Goal: Transaction & Acquisition: Download file/media

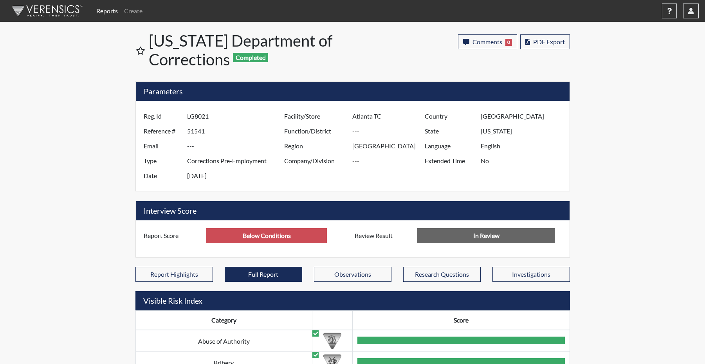
scroll to position [92, 325]
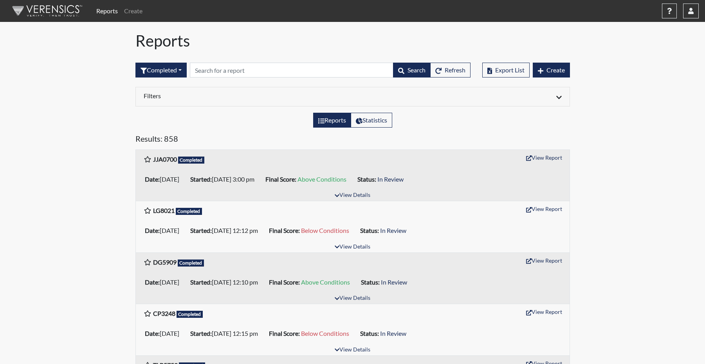
scroll to position [117, 0]
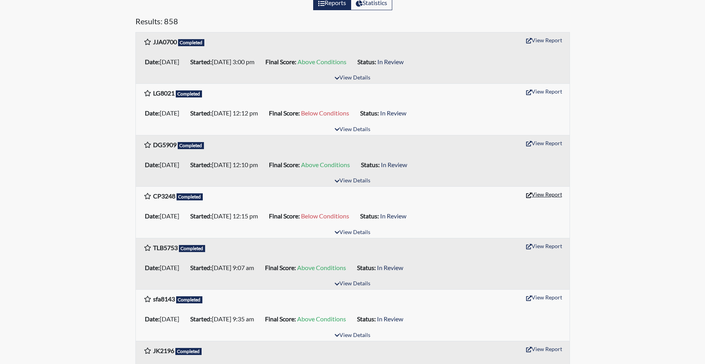
click at [544, 201] on button "View Report" at bounding box center [544, 194] width 43 height 12
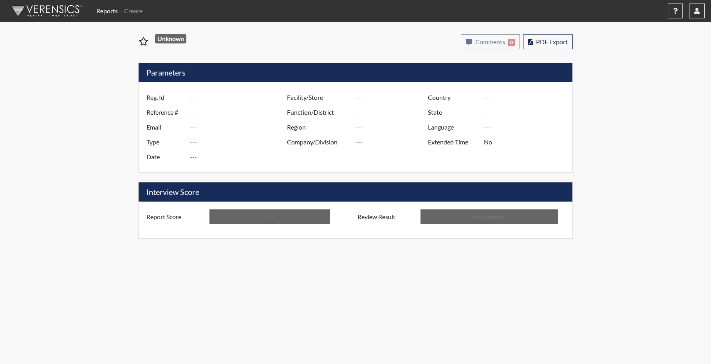
type input "CP3248"
type input "51543"
type input "---"
type input "Corrections Pre-Employment"
type input "[DATE]"
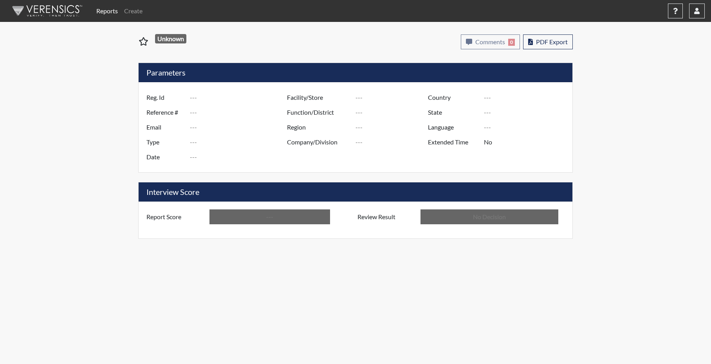
type input "Atlanta TC"
type input "[GEOGRAPHIC_DATA]"
type input "[US_STATE]"
type input "English"
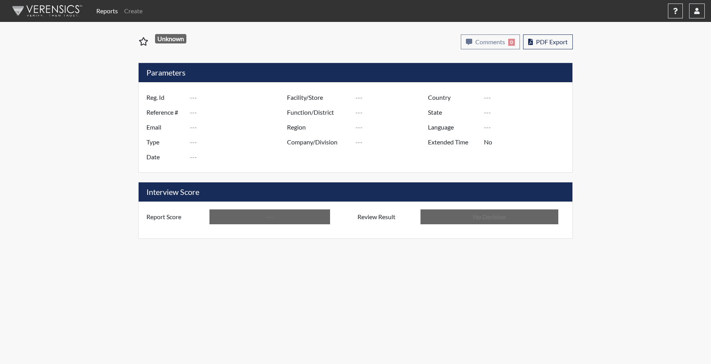
type input "Below Conditions"
type input "In Review"
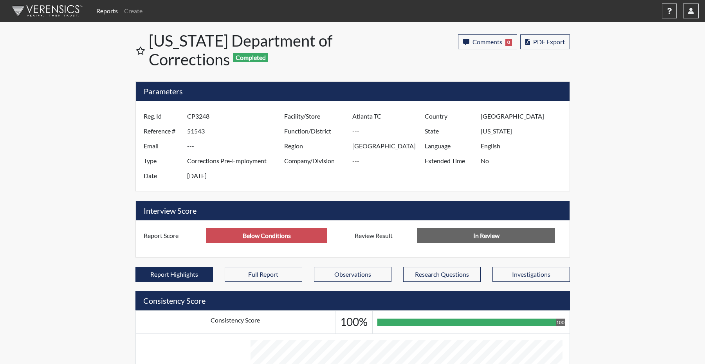
scroll to position [131, 325]
click at [247, 282] on button "Full Report" at bounding box center [264, 274] width 78 height 15
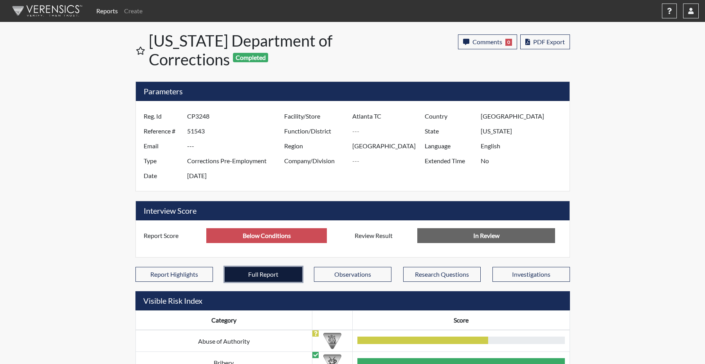
scroll to position [92, 325]
click at [559, 45] on span "PDF Export" at bounding box center [549, 41] width 32 height 7
